Goal: Complete application form

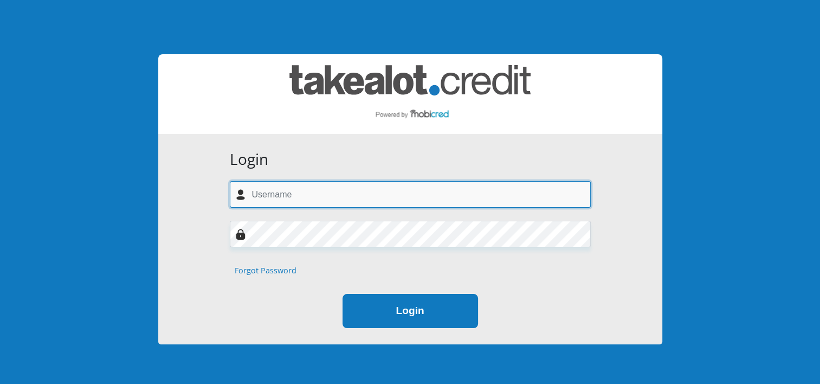
type input "[EMAIL_ADDRESS][DOMAIN_NAME]"
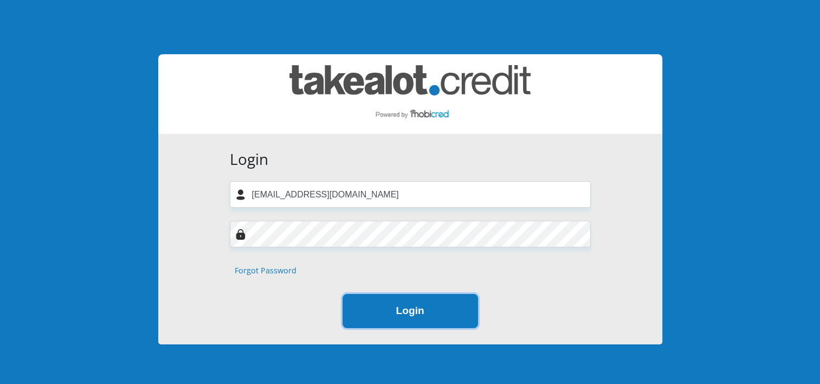
click at [420, 319] on button "Login" at bounding box center [411, 311] width 136 height 34
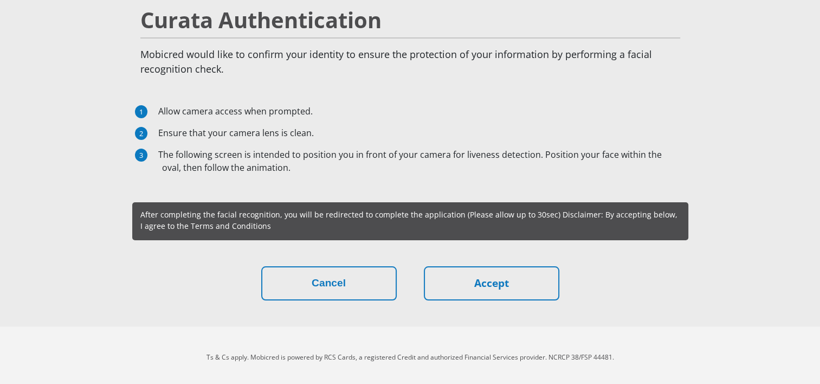
scroll to position [83, 0]
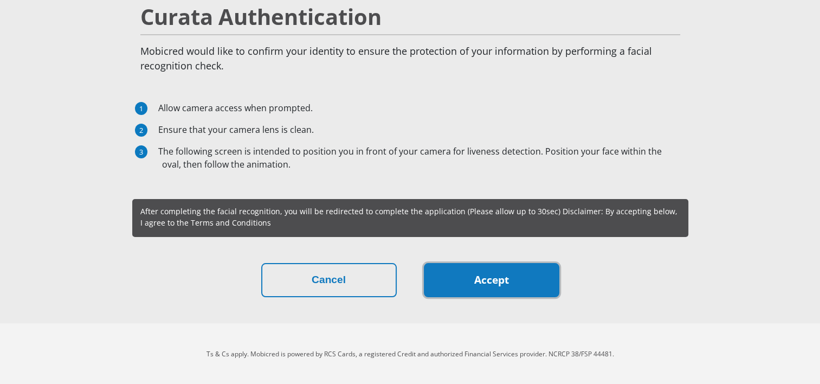
click at [520, 281] on link "Accept" at bounding box center [492, 280] width 136 height 34
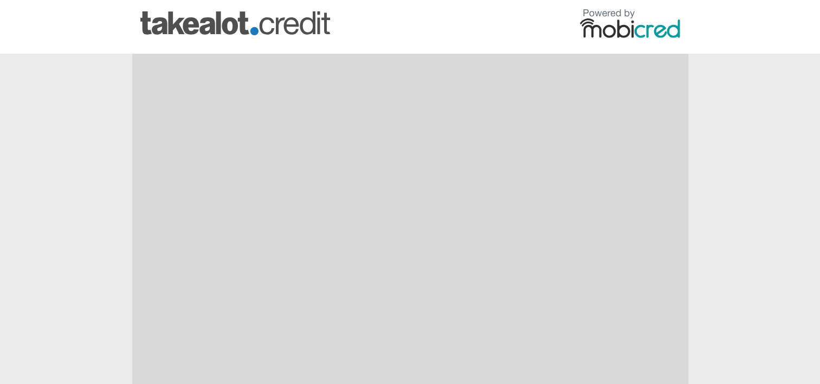
scroll to position [8, 0]
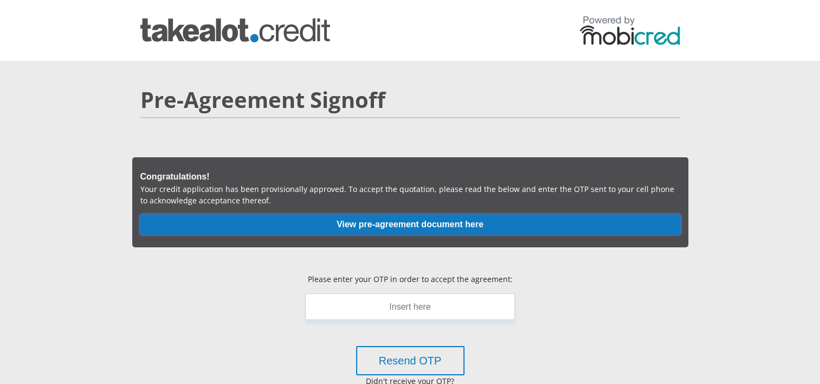
click at [420, 227] on button "View pre-agreement document here" at bounding box center [410, 225] width 540 height 20
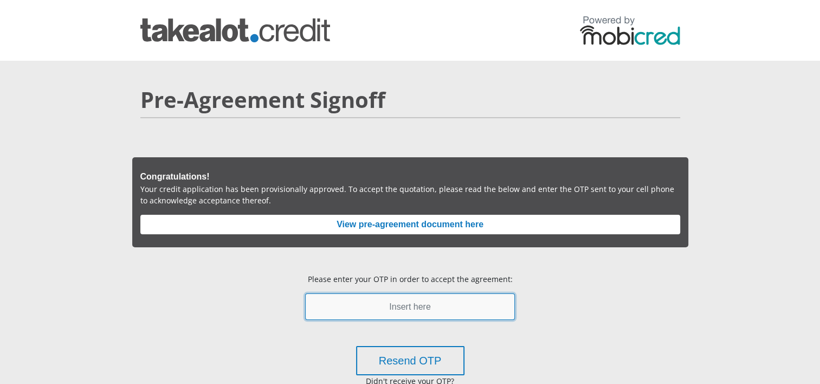
click at [404, 307] on input "text" at bounding box center [409, 306] width 209 height 27
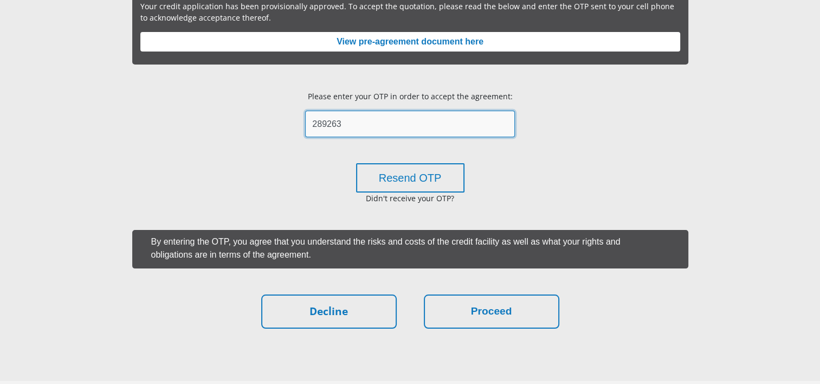
scroll to position [190, 0]
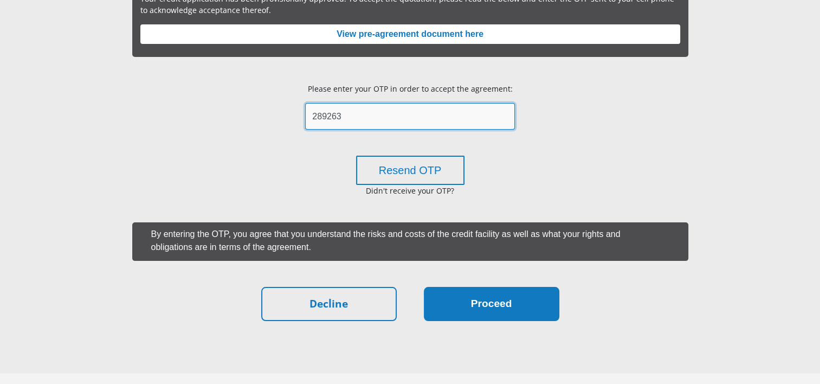
type input "289263"
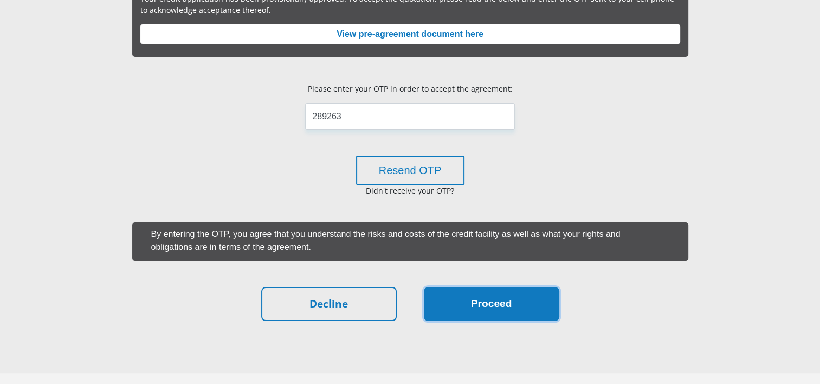
click at [501, 297] on button "Proceed" at bounding box center [492, 304] width 136 height 34
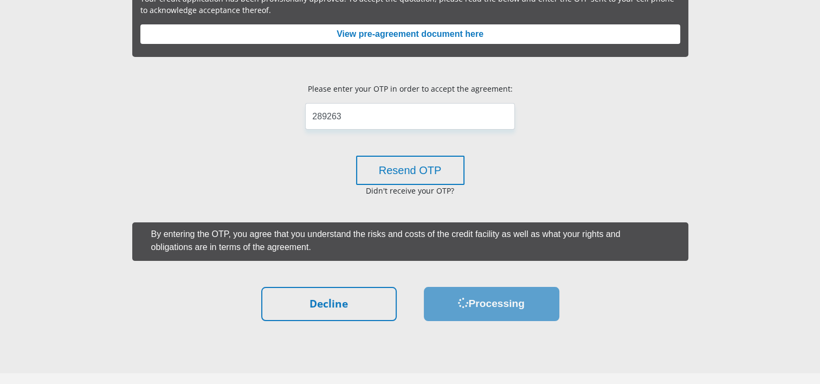
scroll to position [0, 0]
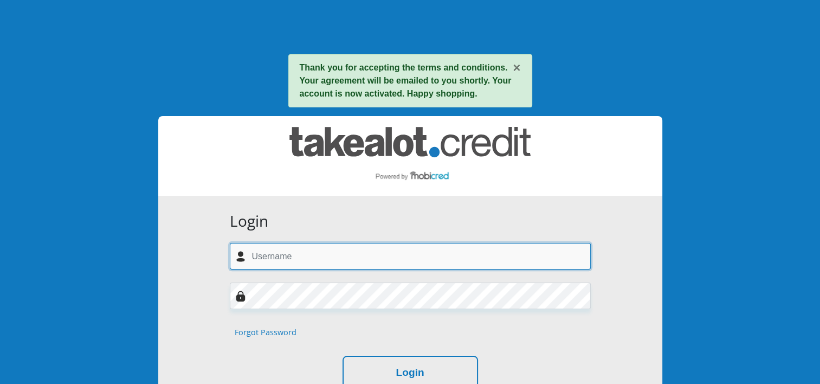
type input "[EMAIL_ADDRESS][DOMAIN_NAME]"
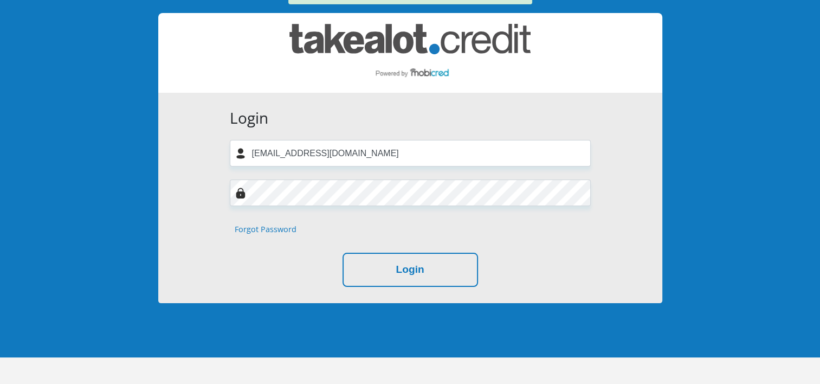
scroll to position [104, 0]
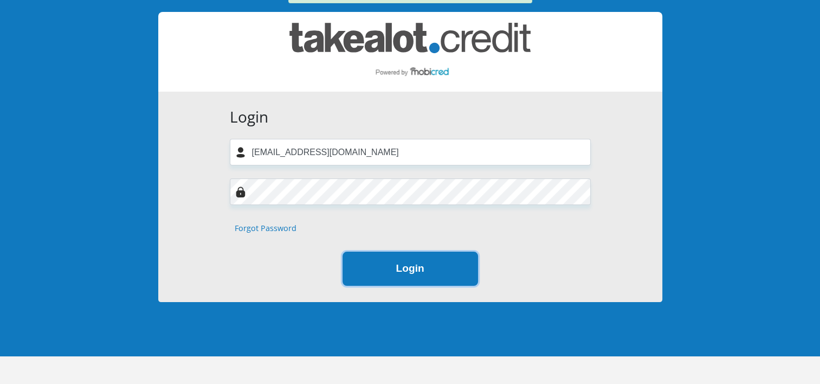
click at [458, 273] on button "Login" at bounding box center [411, 269] width 136 height 34
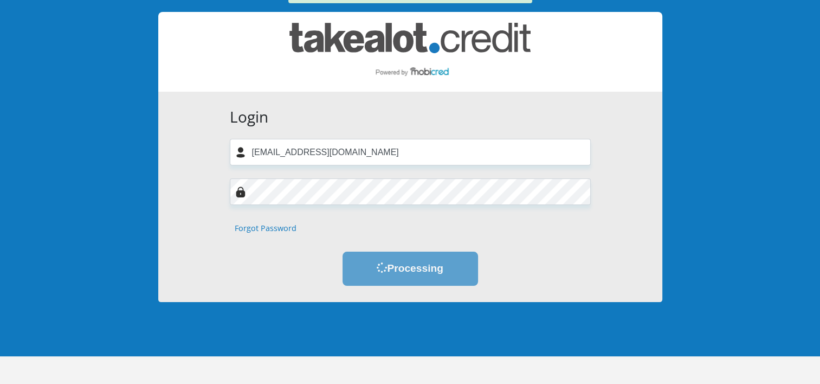
scroll to position [0, 0]
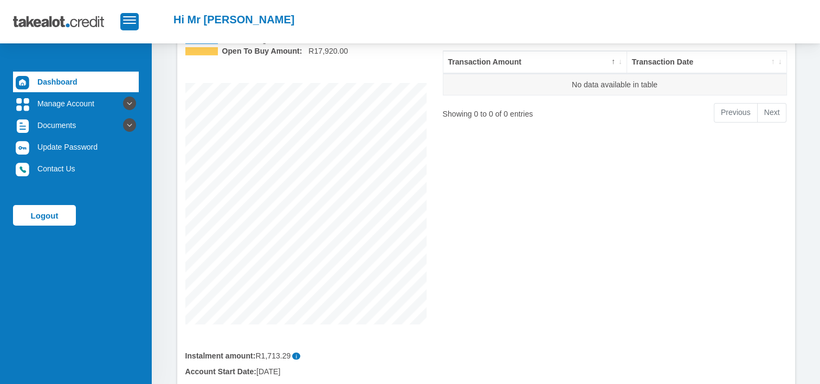
scroll to position [197, 0]
